Goal: Transaction & Acquisition: Purchase product/service

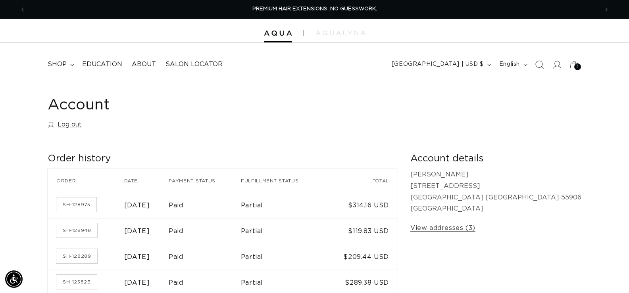
click at [541, 69] on span "Search" at bounding box center [539, 64] width 17 height 17
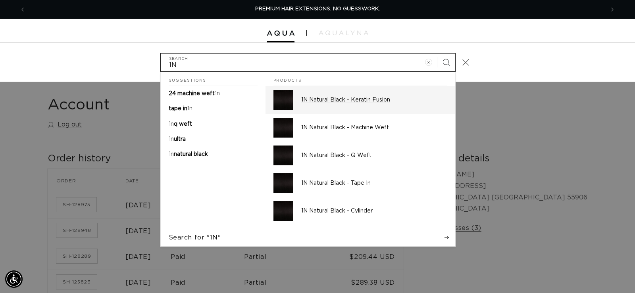
type input "1N"
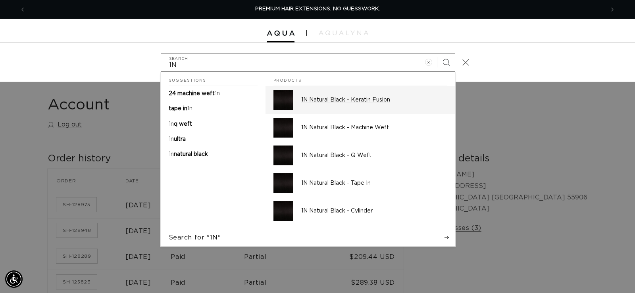
click at [388, 97] on p "1N Natural Black - Keratin Fusion" at bounding box center [374, 99] width 146 height 7
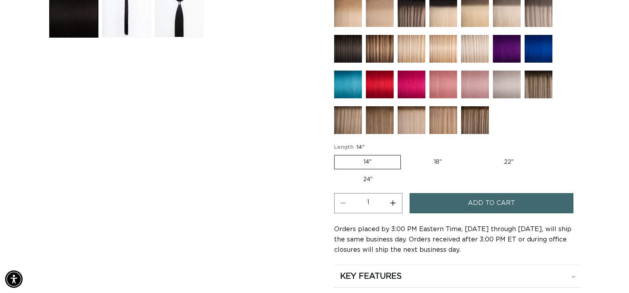
scroll to position [0, 573]
click at [520, 162] on label "22" Variant sold out or unavailable" at bounding box center [508, 162] width 67 height 13
click at [475, 154] on input "22" Variant sold out or unavailable" at bounding box center [475, 154] width 0 height 0
radio input "true"
click at [394, 203] on button "Increase quantity for 1N Natural Black - Keratin Fusion" at bounding box center [393, 203] width 18 height 20
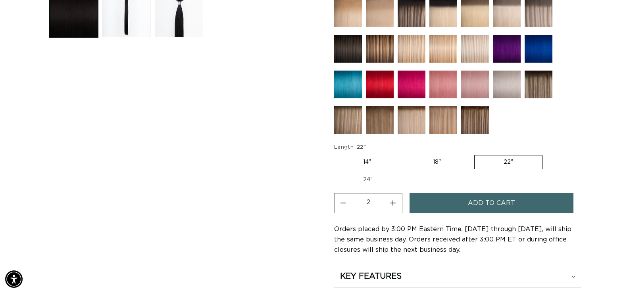
click at [394, 203] on button "Increase quantity for 1N Natural Black - Keratin Fusion" at bounding box center [393, 203] width 18 height 20
type input "3"
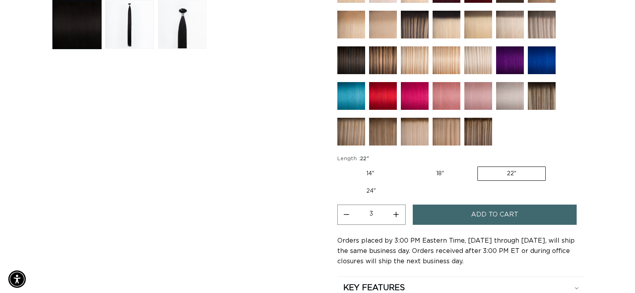
scroll to position [357, 0]
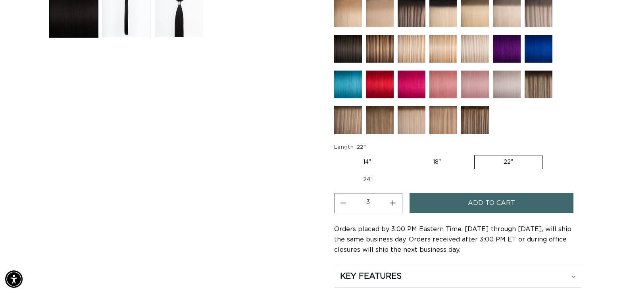
click at [558, 203] on button "Add to cart" at bounding box center [492, 203] width 164 height 20
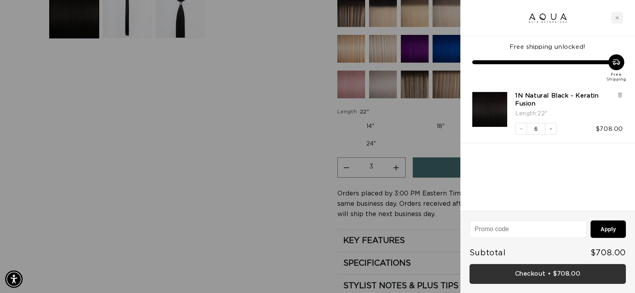
scroll to position [0, 579]
click at [542, 270] on link "Checkout • $708.00" at bounding box center [548, 274] width 156 height 20
